Goal: Information Seeking & Learning: Learn about a topic

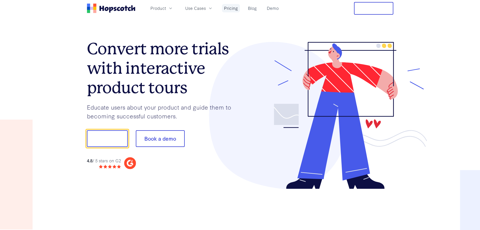
click at [236, 9] on link "Pricing" at bounding box center [231, 8] width 18 height 8
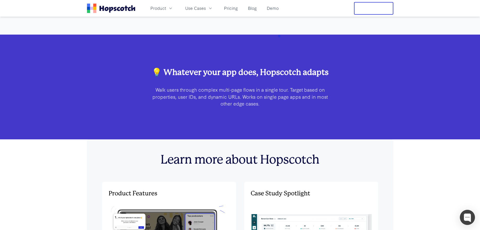
scroll to position [1399, 0]
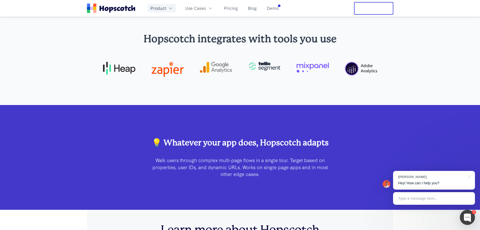
click at [164, 12] on button "Product" at bounding box center [162, 8] width 29 height 8
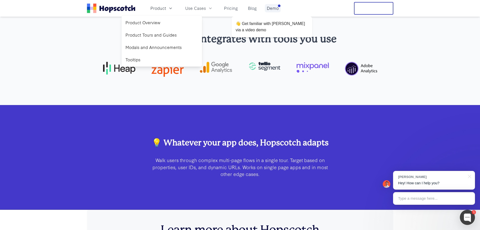
click at [269, 9] on link "Demo" at bounding box center [273, 8] width 16 height 8
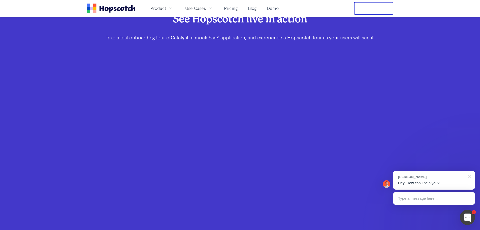
scroll to position [101, 0]
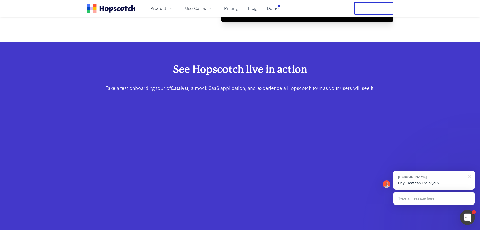
click at [399, 139] on div "See Hopscotch live in action Take a test onboarding tour of Catalyst , a mock S…" at bounding box center [240, 177] width 480 height 271
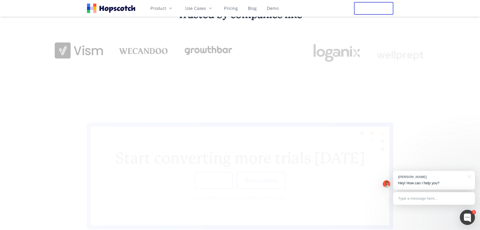
scroll to position [630, 0]
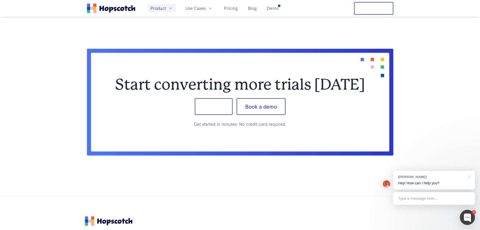
click at [167, 9] on button "Product" at bounding box center [162, 8] width 29 height 8
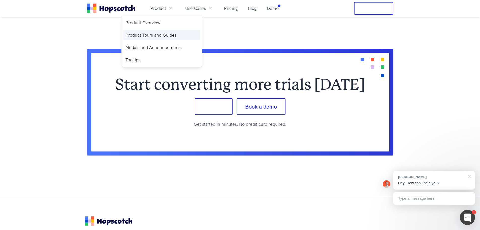
click at [176, 38] on link "Product Tours and Guides" at bounding box center [162, 35] width 77 height 10
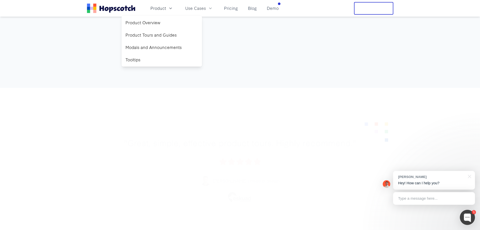
scroll to position [1690, 0]
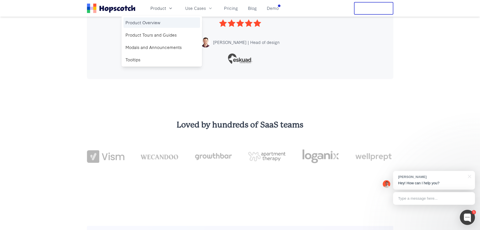
click at [153, 24] on link "Product Overview" at bounding box center [162, 22] width 77 height 10
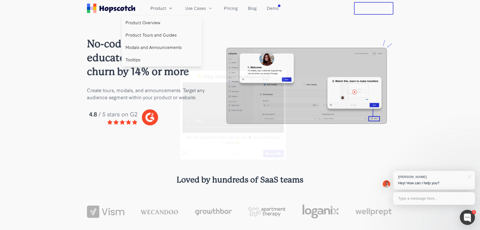
click at [209, 124] on div "👋 Hey, welcome to Hopscotch See how Hopscotch helps you educate 🎓 users and red…" at bounding box center [240, 115] width 106 height 89
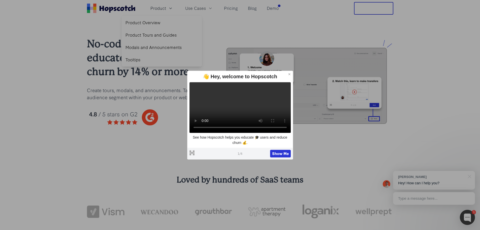
click at [317, 125] on img at bounding box center [307, 86] width 172 height 92
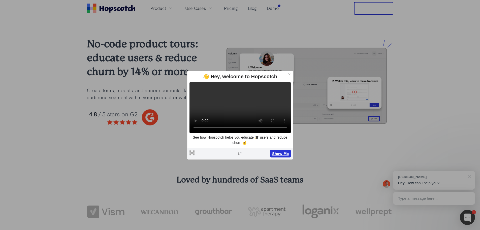
click at [279, 157] on button "Show Me" at bounding box center [280, 154] width 21 height 8
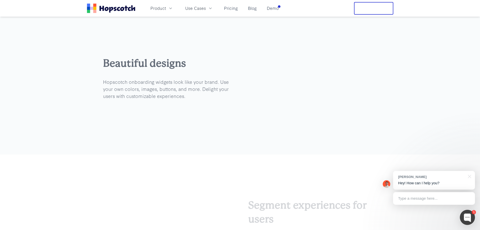
scroll to position [790, 0]
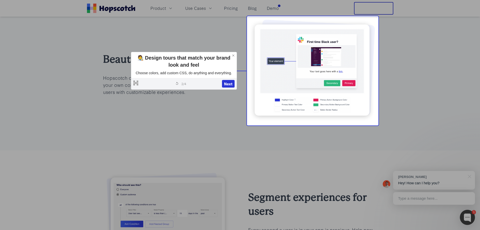
click at [233, 57] on icon at bounding box center [234, 56] width 4 height 4
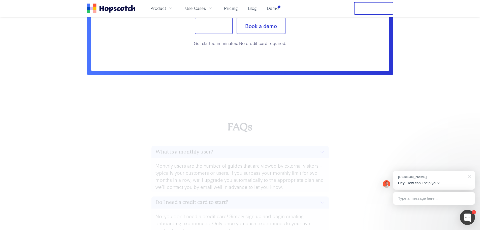
scroll to position [2202, 0]
